Goal: Information Seeking & Learning: Learn about a topic

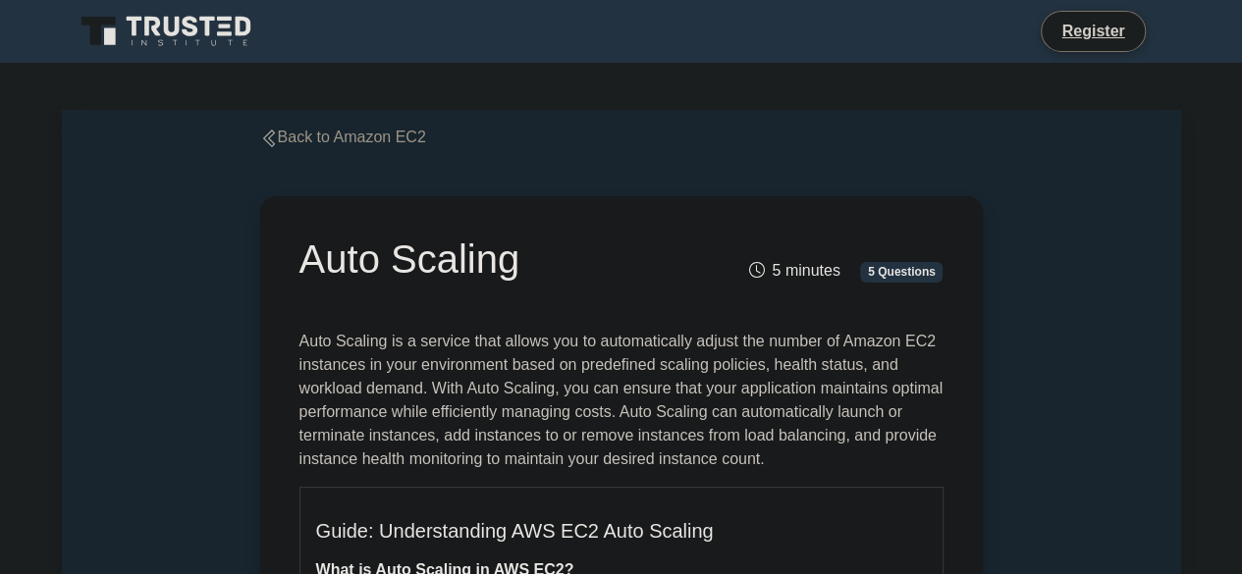
click at [355, 135] on link "Back to Amazon EC2" at bounding box center [343, 137] width 166 height 17
